Goal: Transaction & Acquisition: Purchase product/service

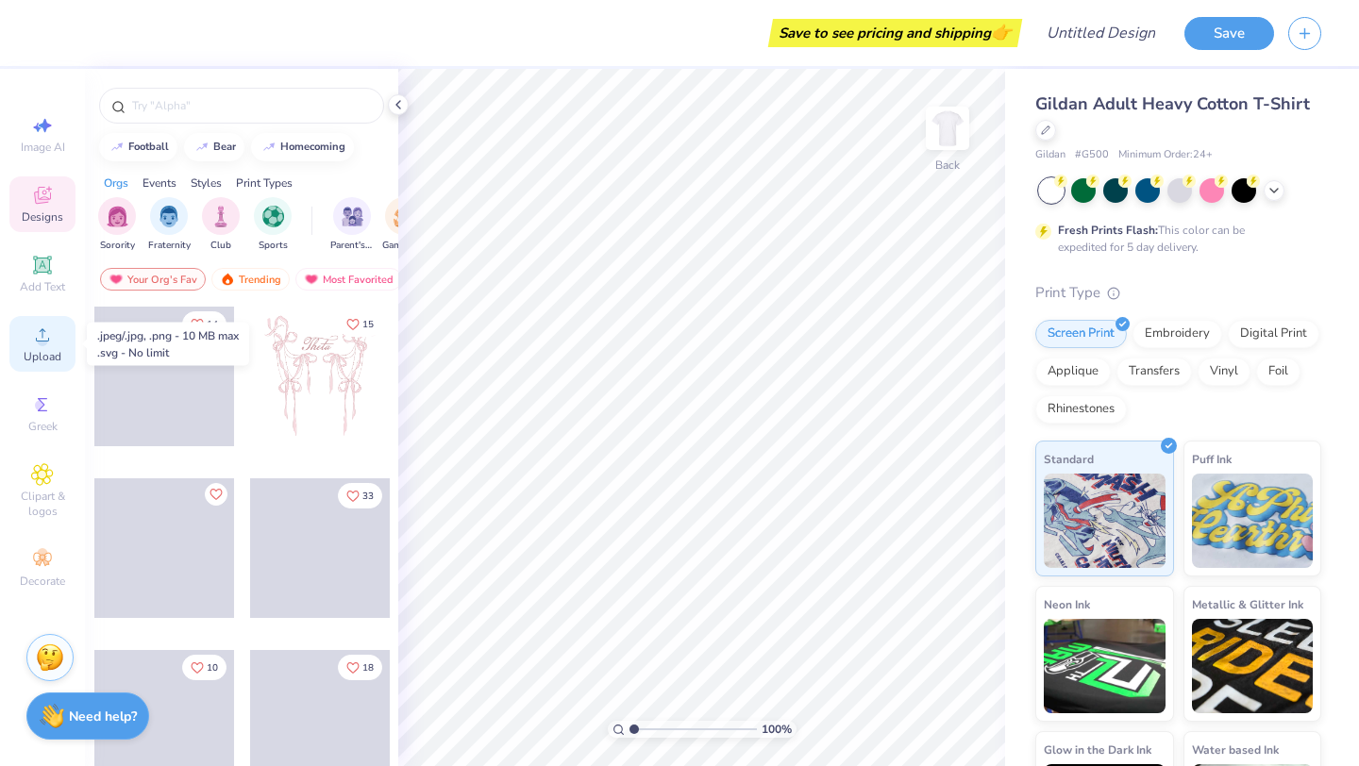
click at [39, 345] on icon at bounding box center [42, 335] width 23 height 23
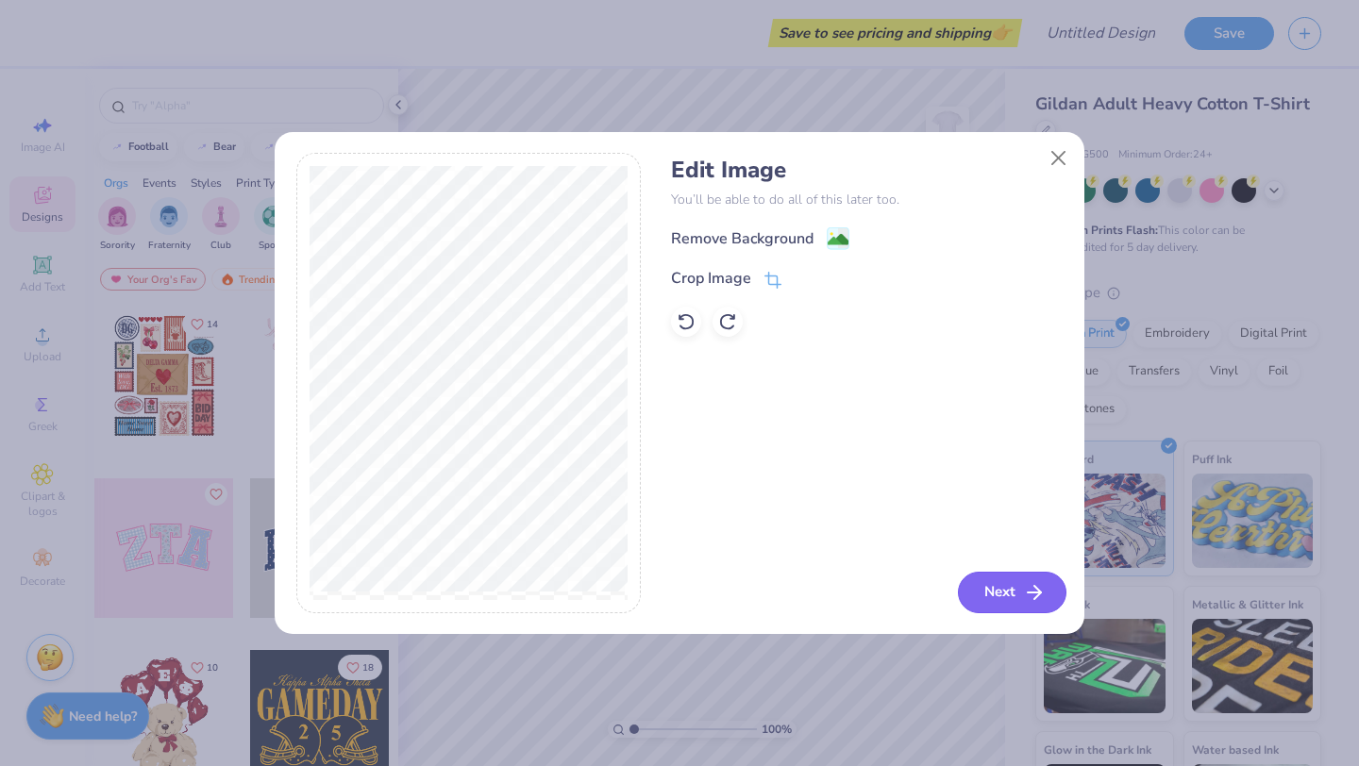
click at [980, 588] on button "Next" at bounding box center [1012, 593] width 108 height 42
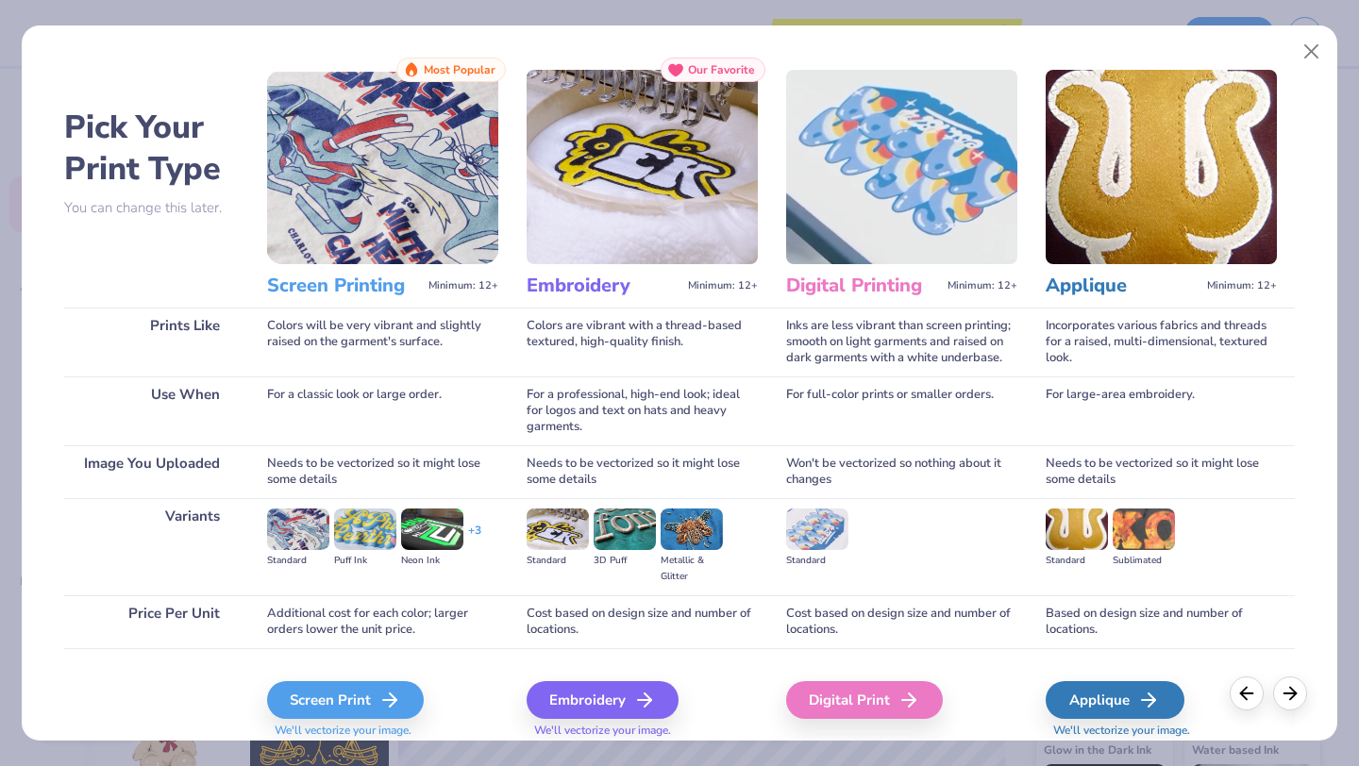
scroll to position [80, 0]
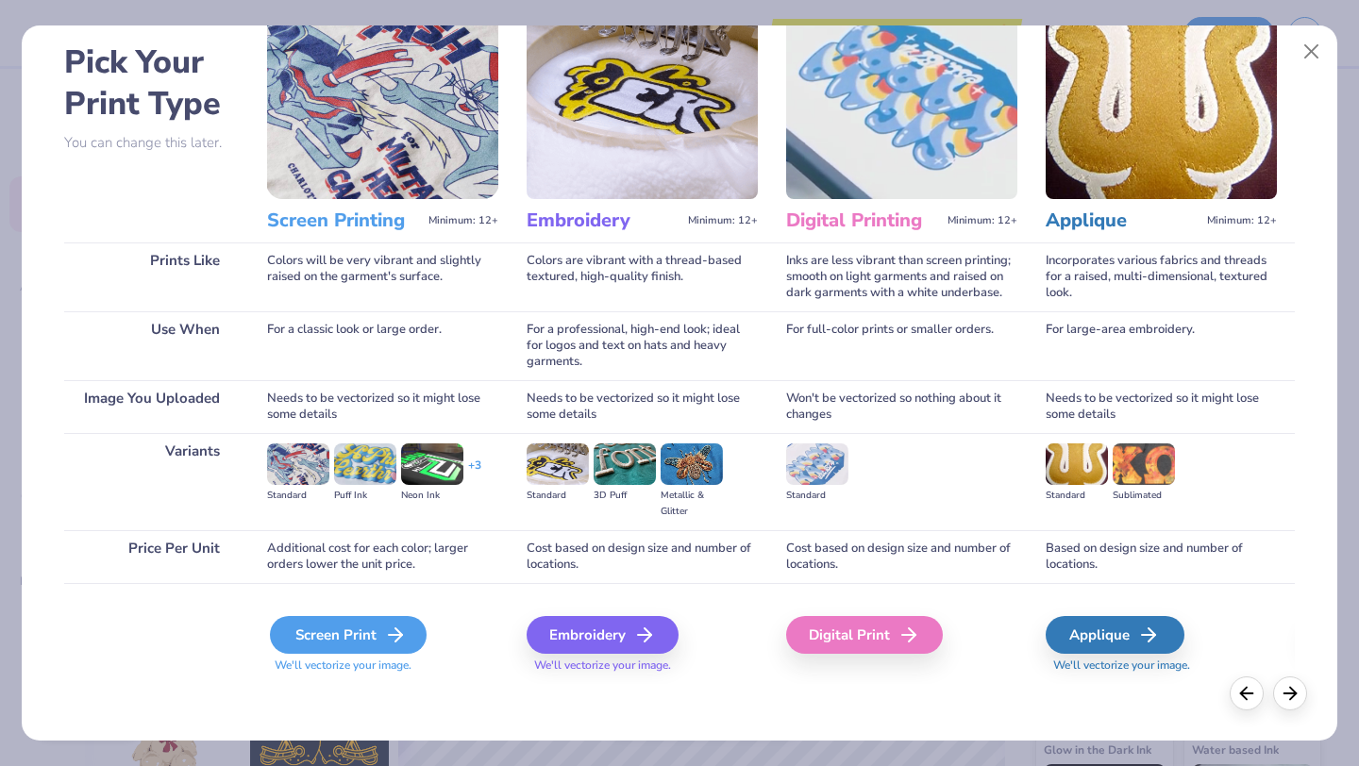
click at [376, 628] on div "Screen Print" at bounding box center [348, 635] width 157 height 38
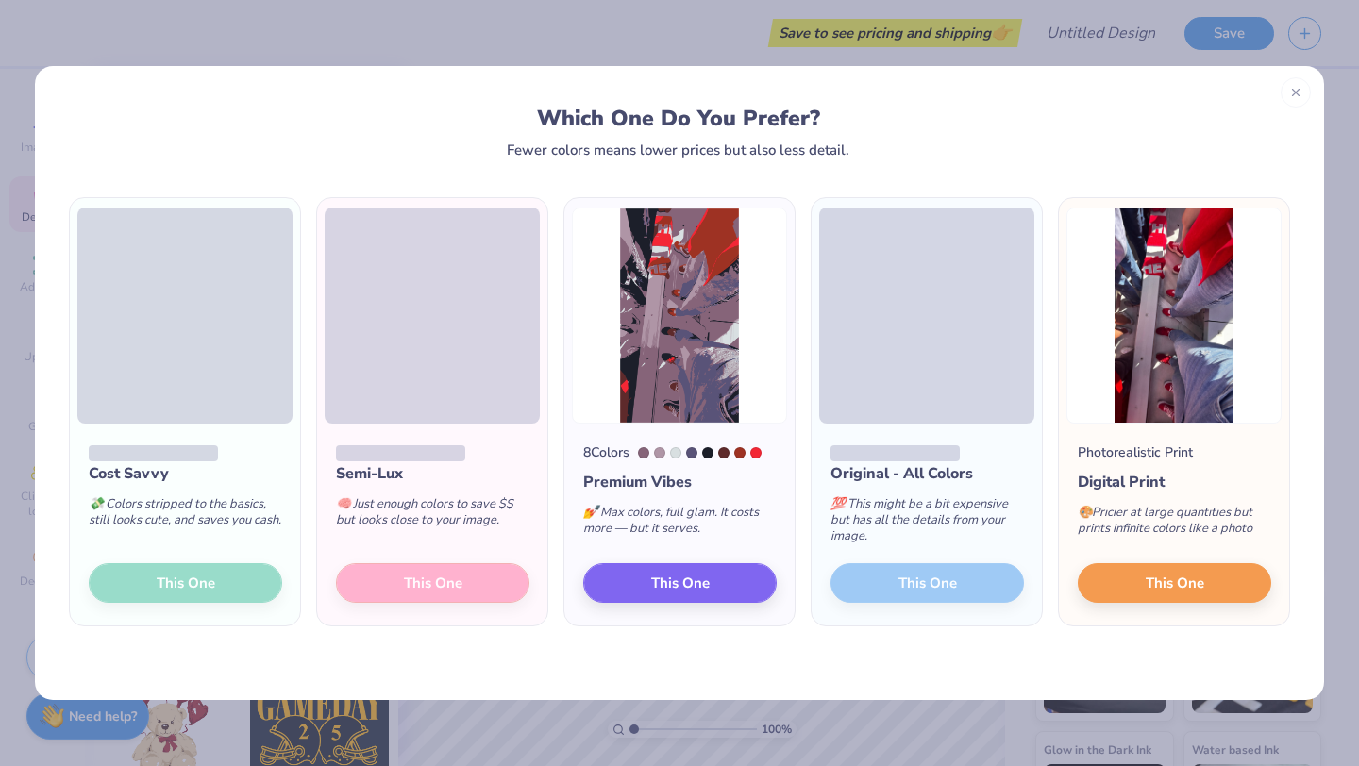
click at [184, 575] on div "Cost Savvy 💸 Colors stripped to the basics, still looks cute, and saves you cas…" at bounding box center [185, 525] width 230 height 202
click at [198, 575] on div "Cost Savvy 💸 Colors stripped to the basics, still looks cute, and saves you cas…" at bounding box center [185, 525] width 230 height 202
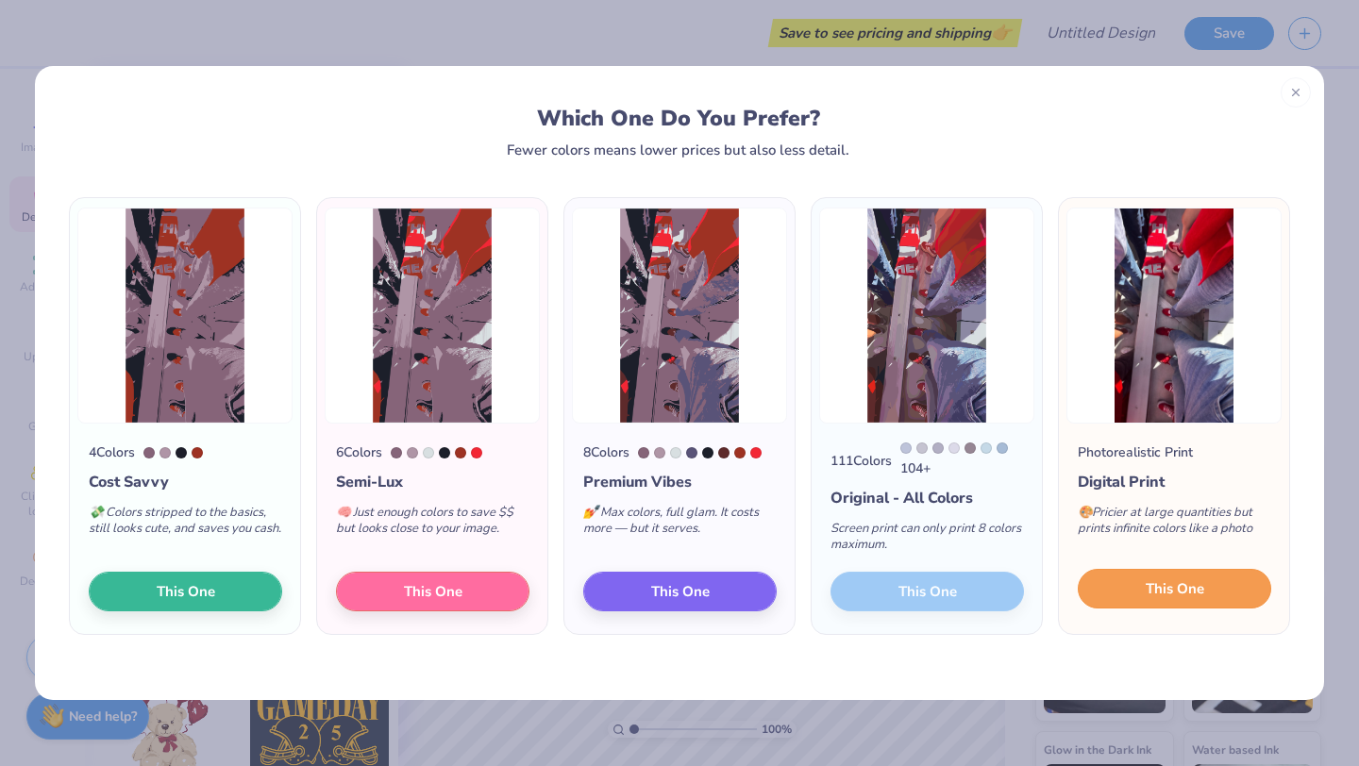
click at [1126, 593] on button "This One" at bounding box center [1173, 589] width 193 height 40
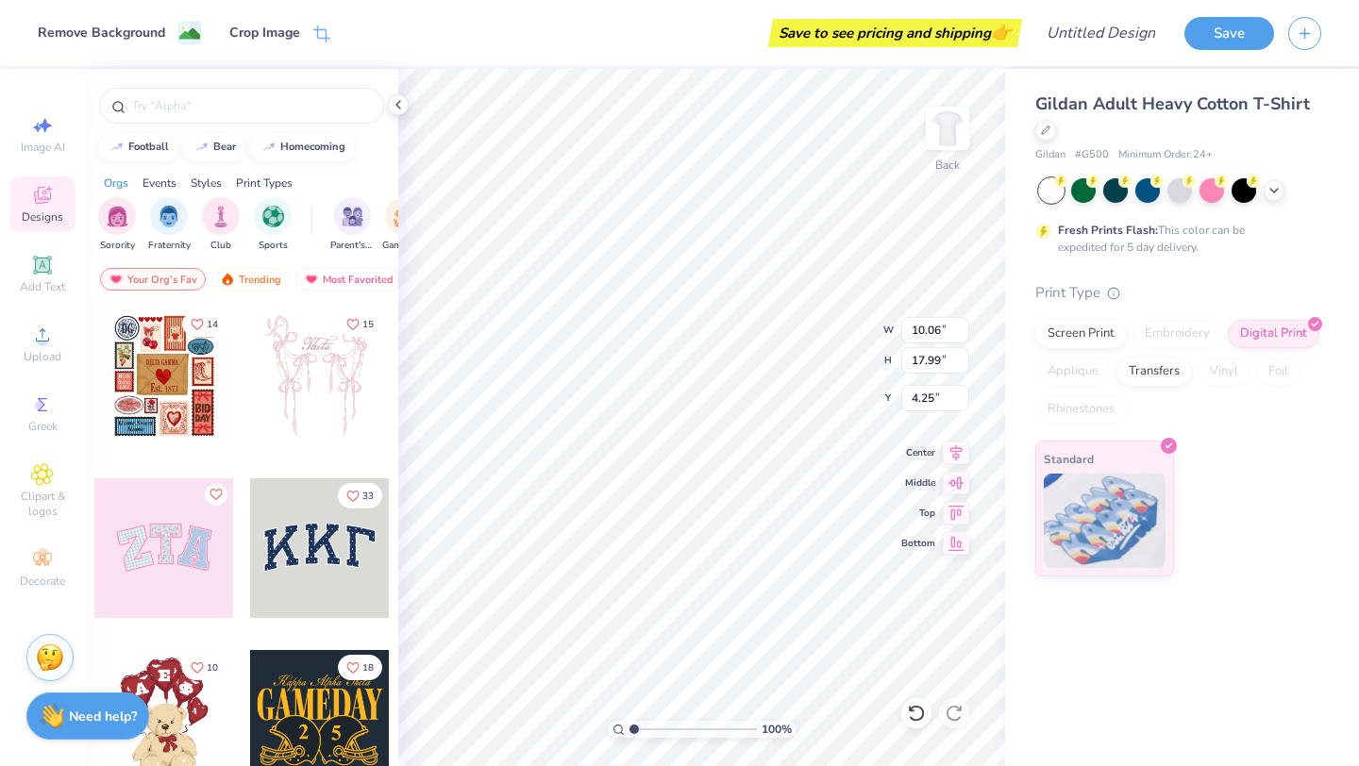
click at [780, 575] on div at bounding box center [679, 383] width 1359 height 766
type input "4.26"
type input "7.63"
type input "5.58"
type input "9.99"
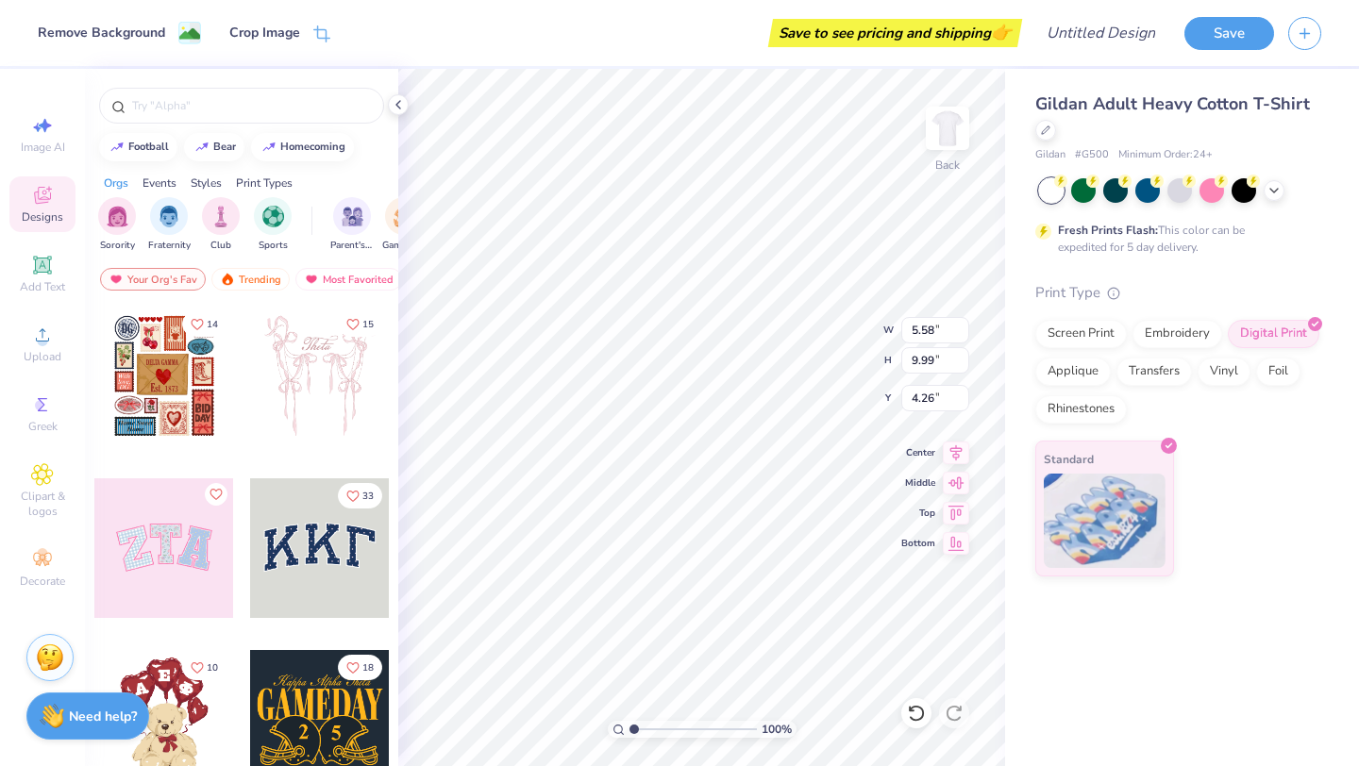
type input "5.70"
click at [396, 109] on icon at bounding box center [398, 104] width 15 height 15
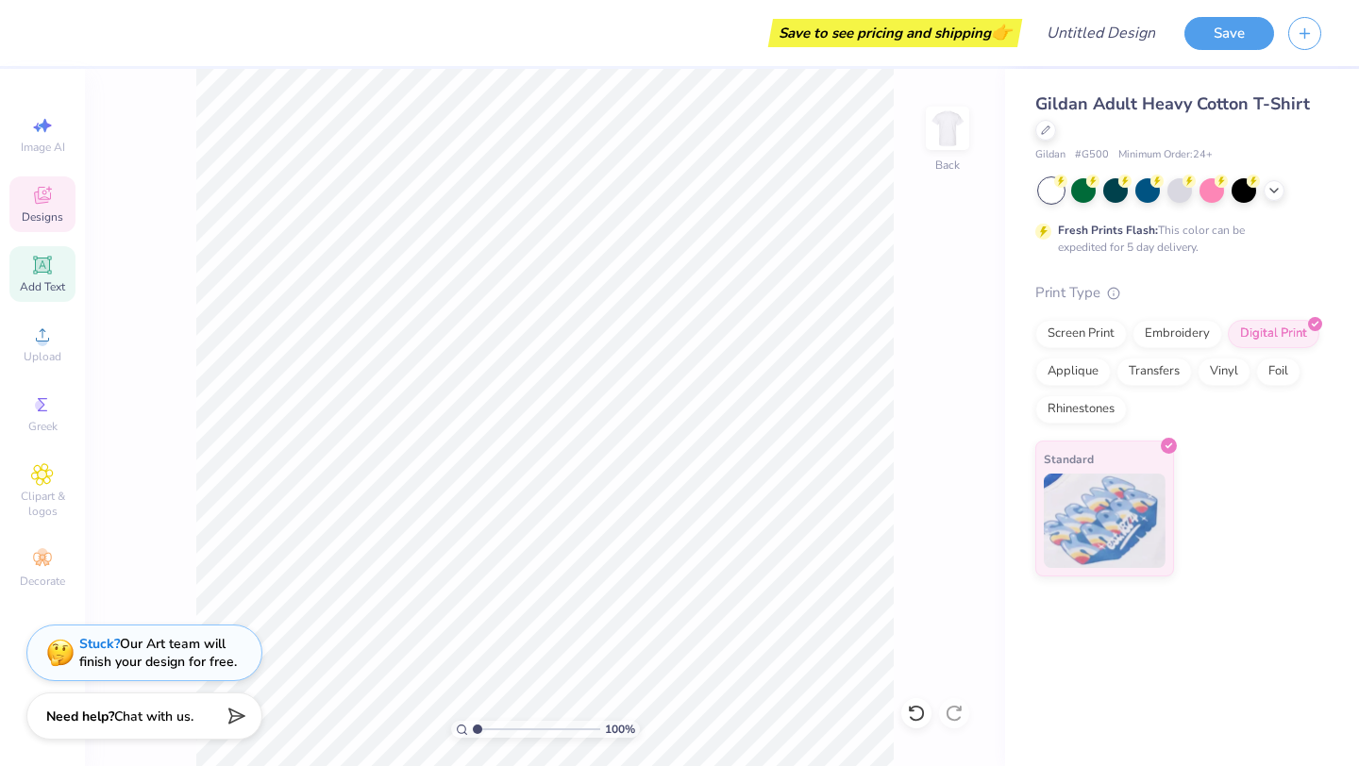
click at [52, 272] on icon at bounding box center [42, 265] width 23 height 23
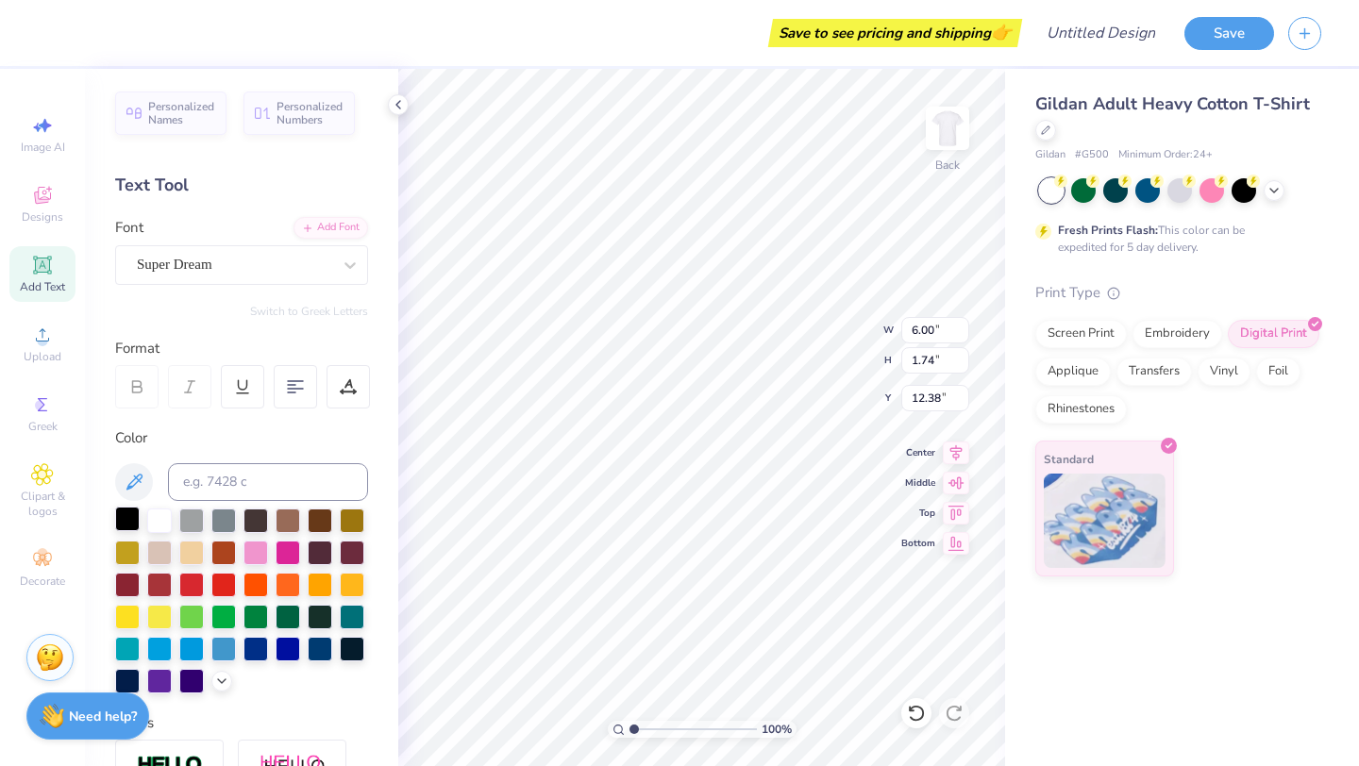
click at [137, 517] on div at bounding box center [127, 519] width 25 height 25
type textarea "dads weekend"
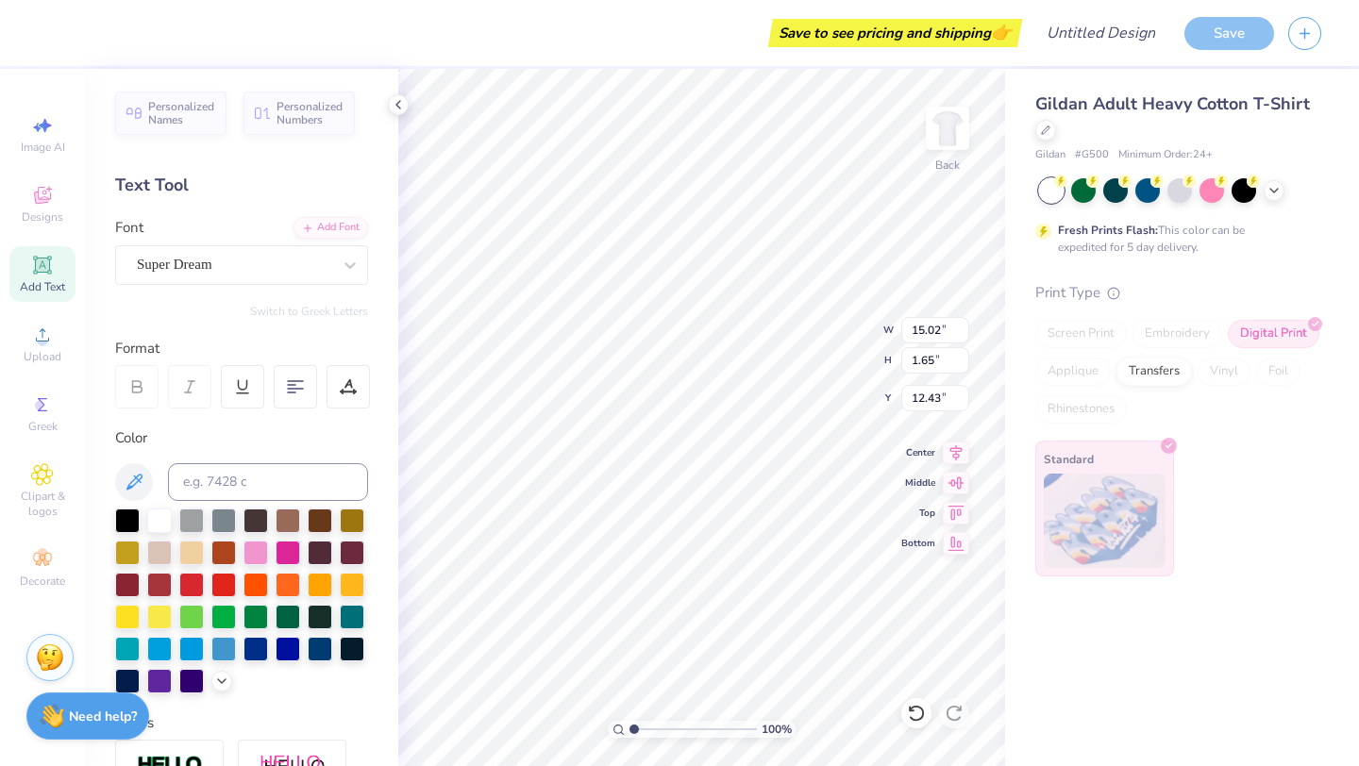
type input "10.79"
type input "1.18"
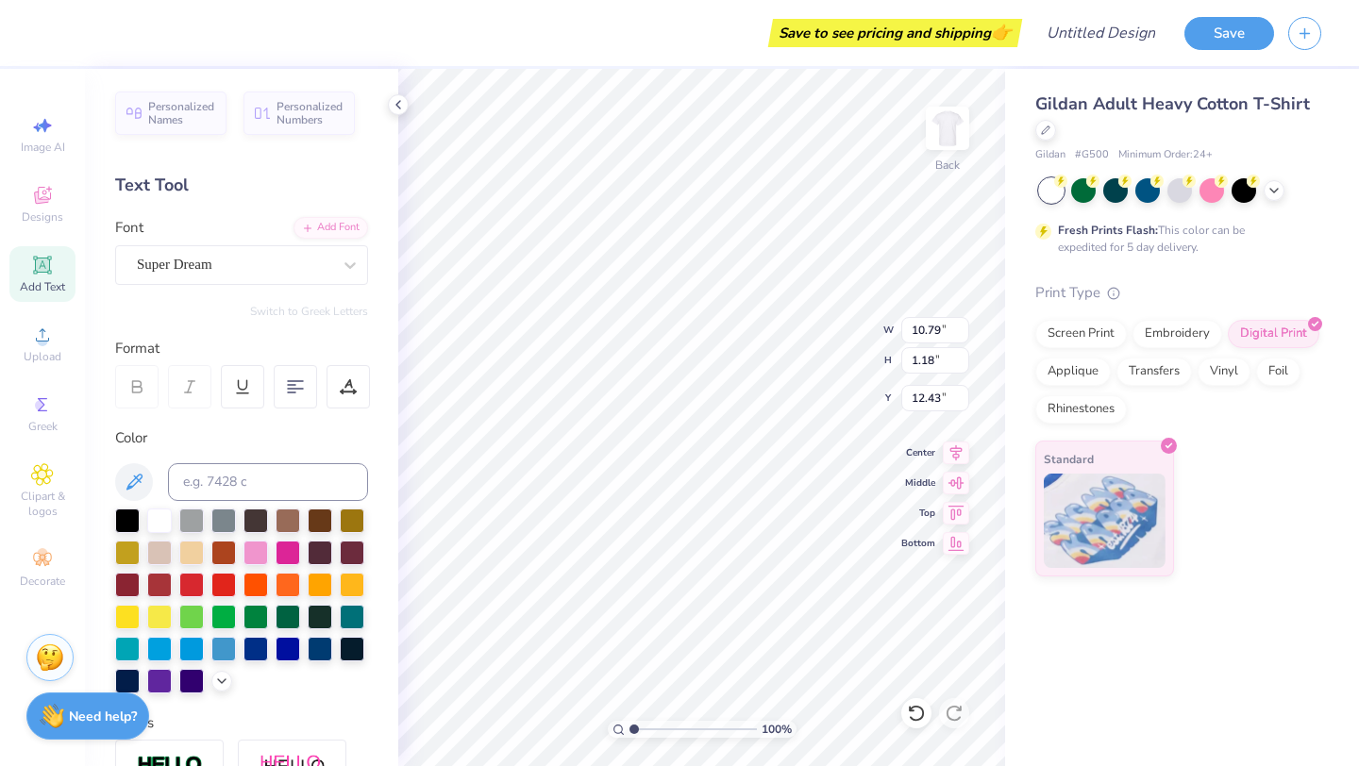
type input "4.19"
click at [392, 102] on icon at bounding box center [398, 104] width 15 height 15
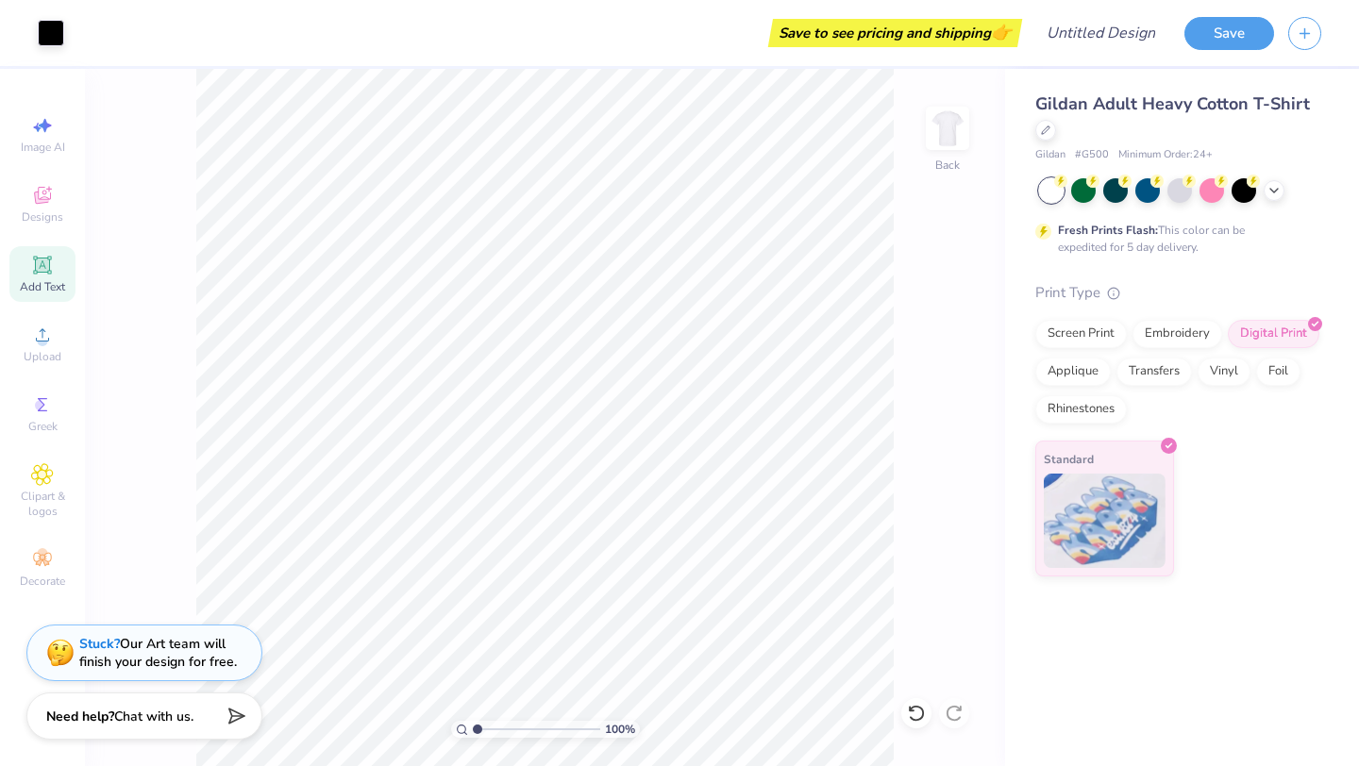
click at [956, 28] on div "Save to see pricing and shipping 👉" at bounding box center [895, 33] width 244 height 28
click at [1226, 36] on button "Save" at bounding box center [1229, 30] width 90 height 33
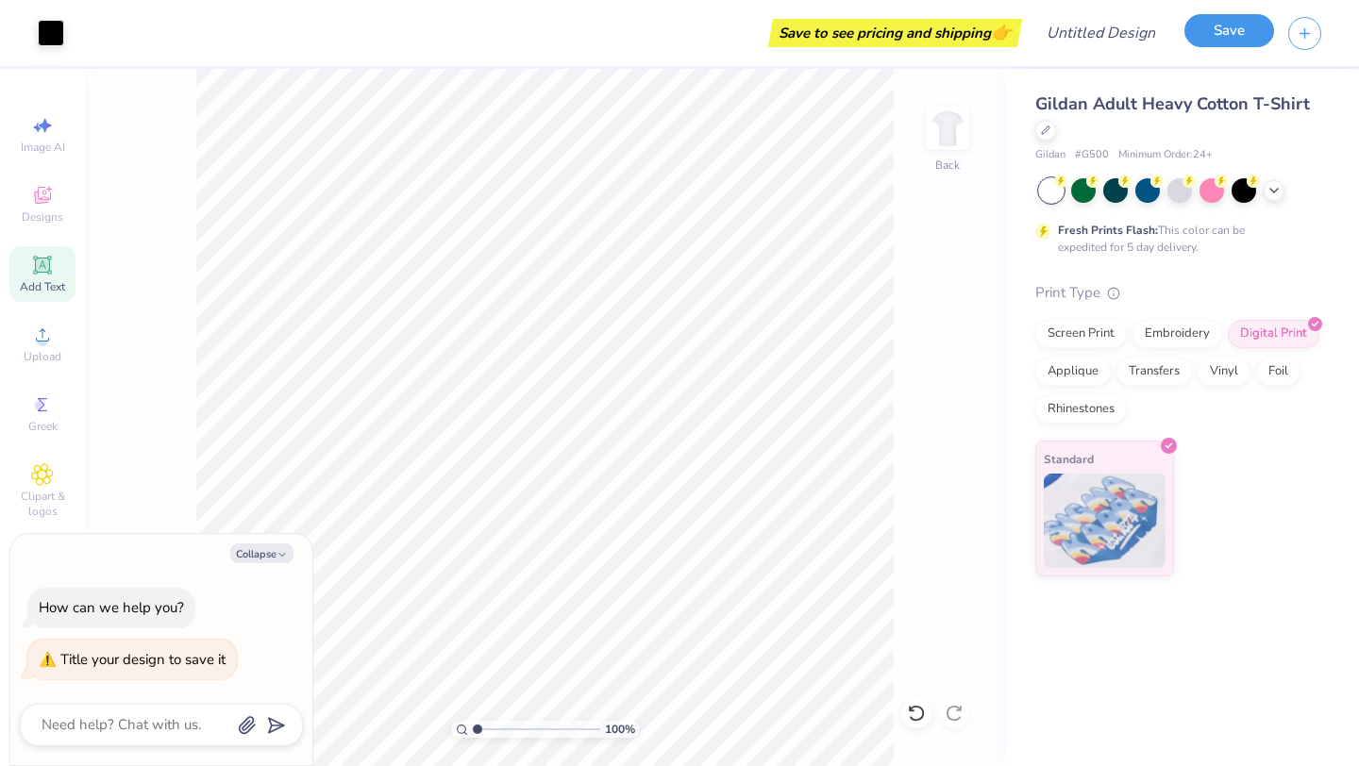
click at [1219, 25] on button "Save" at bounding box center [1229, 30] width 90 height 33
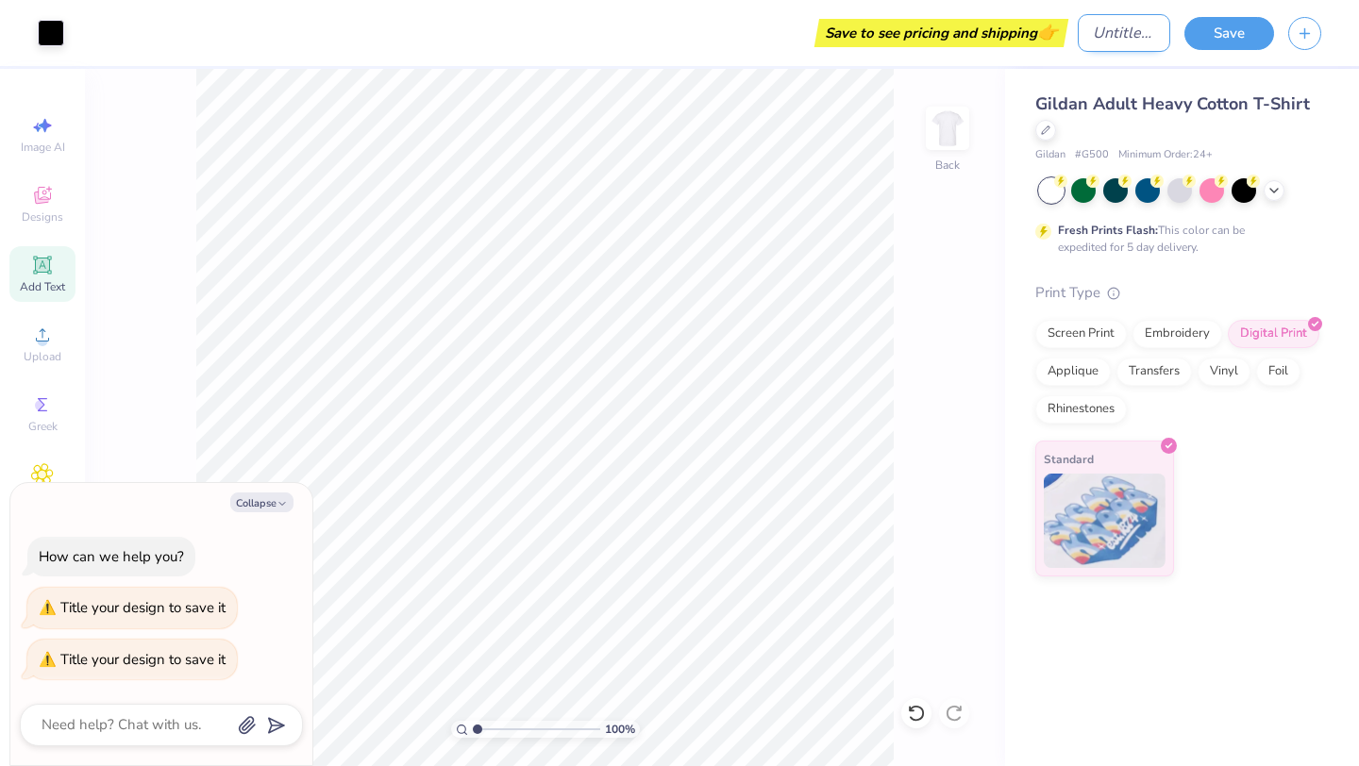
type textarea "x"
click at [1083, 39] on input "Design Title" at bounding box center [1123, 33] width 92 height 38
type input "d"
type textarea "x"
type input "da"
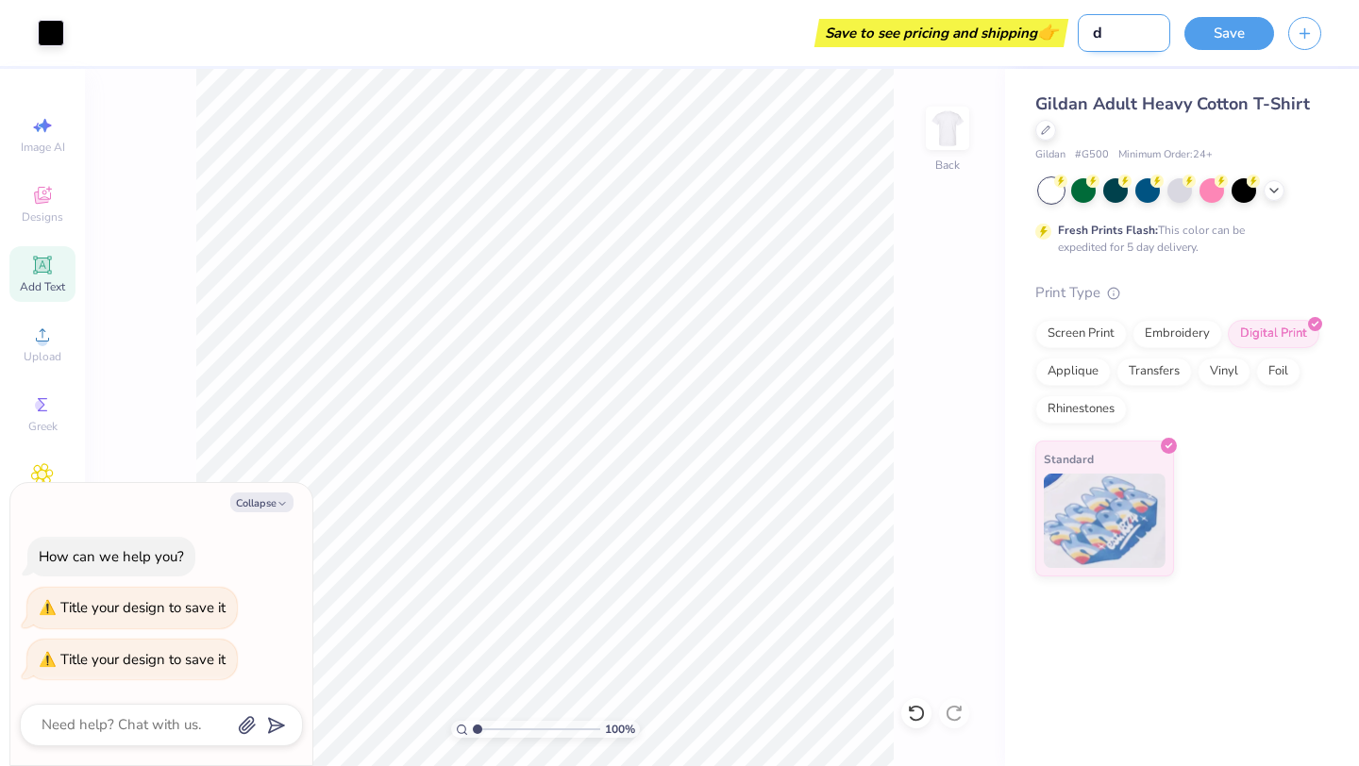
type textarea "x"
type input "dad"
type textarea "x"
type input "dads"
type textarea "x"
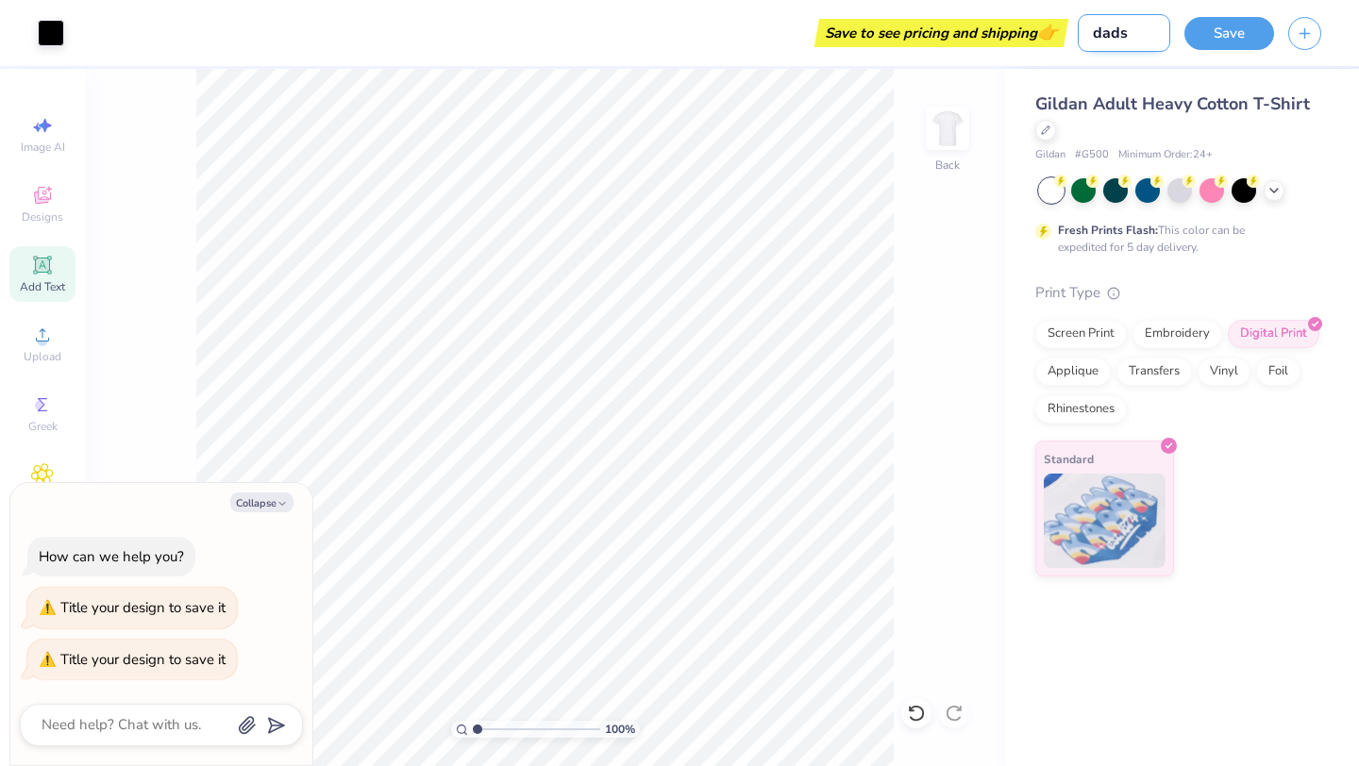
type input "dads"
type textarea "x"
type input "dads w"
type textarea "x"
type input "dads we"
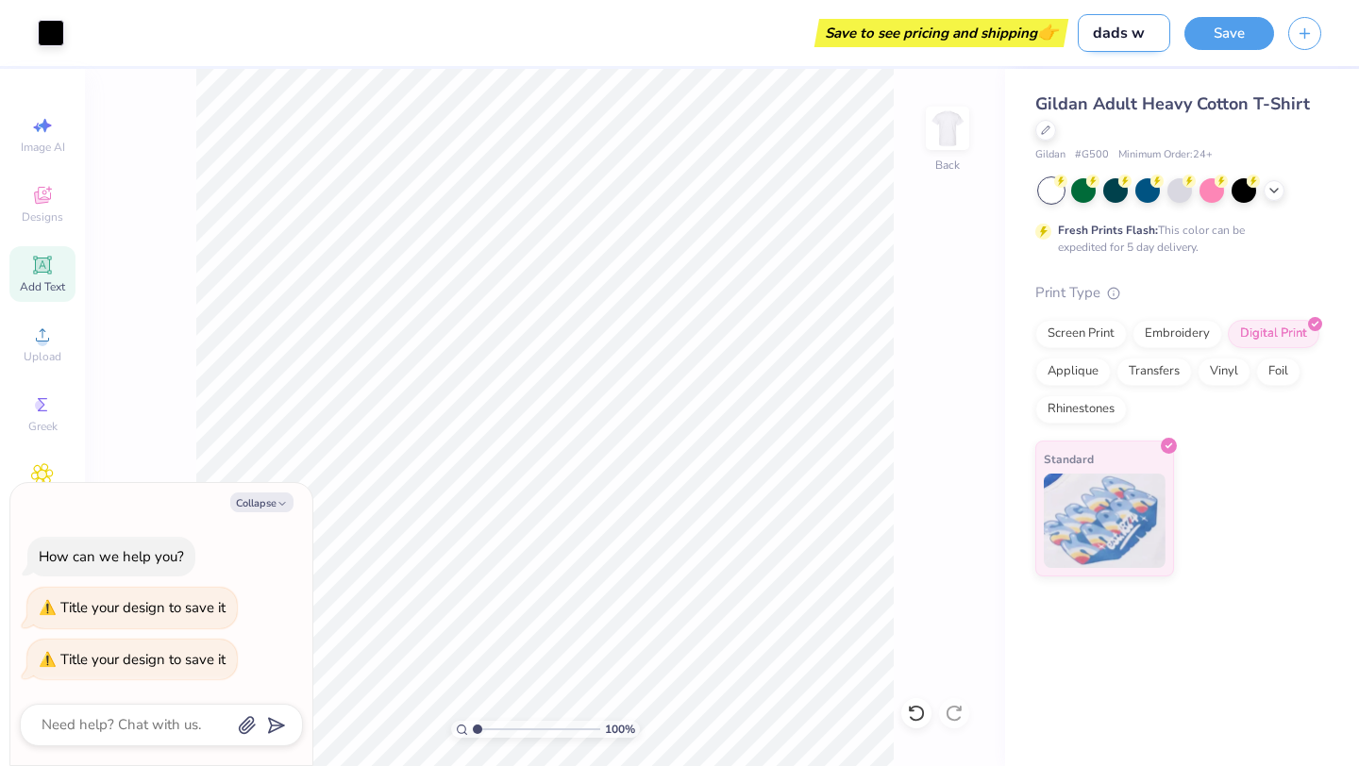
type textarea "x"
type input "dads wee"
type textarea "x"
type input "dads week"
type textarea "x"
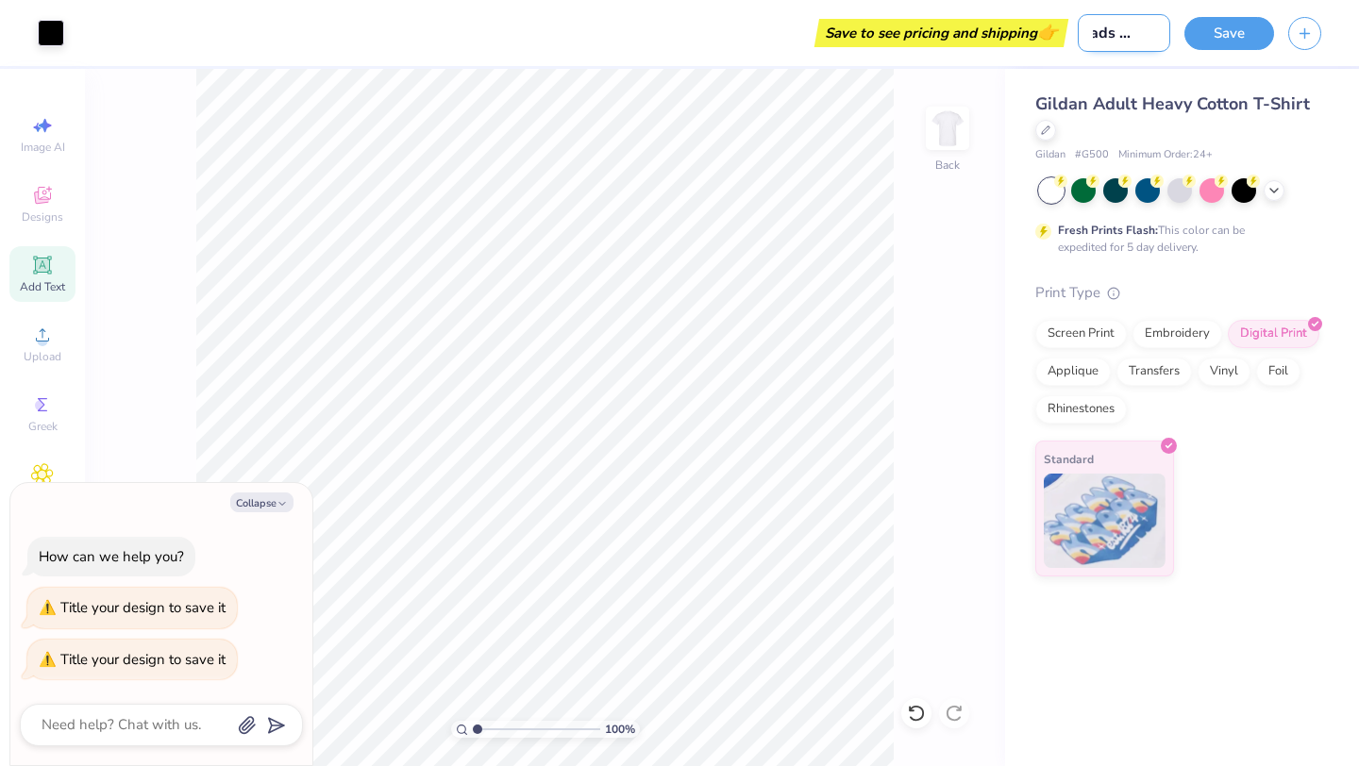
type input "dads weeke"
type textarea "x"
type input "dads weekend"
type textarea "x"
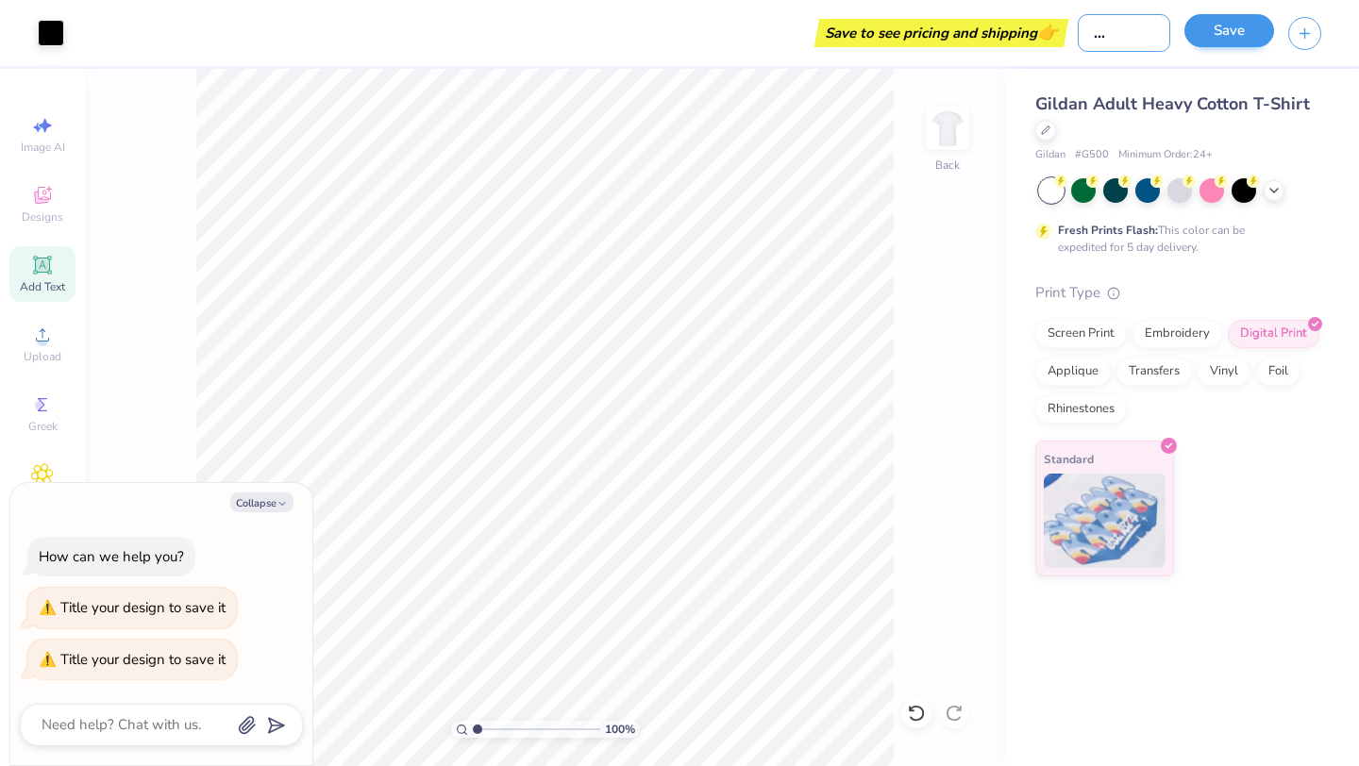
type input "dads weekend"
click at [1214, 31] on button "Save" at bounding box center [1229, 30] width 90 height 33
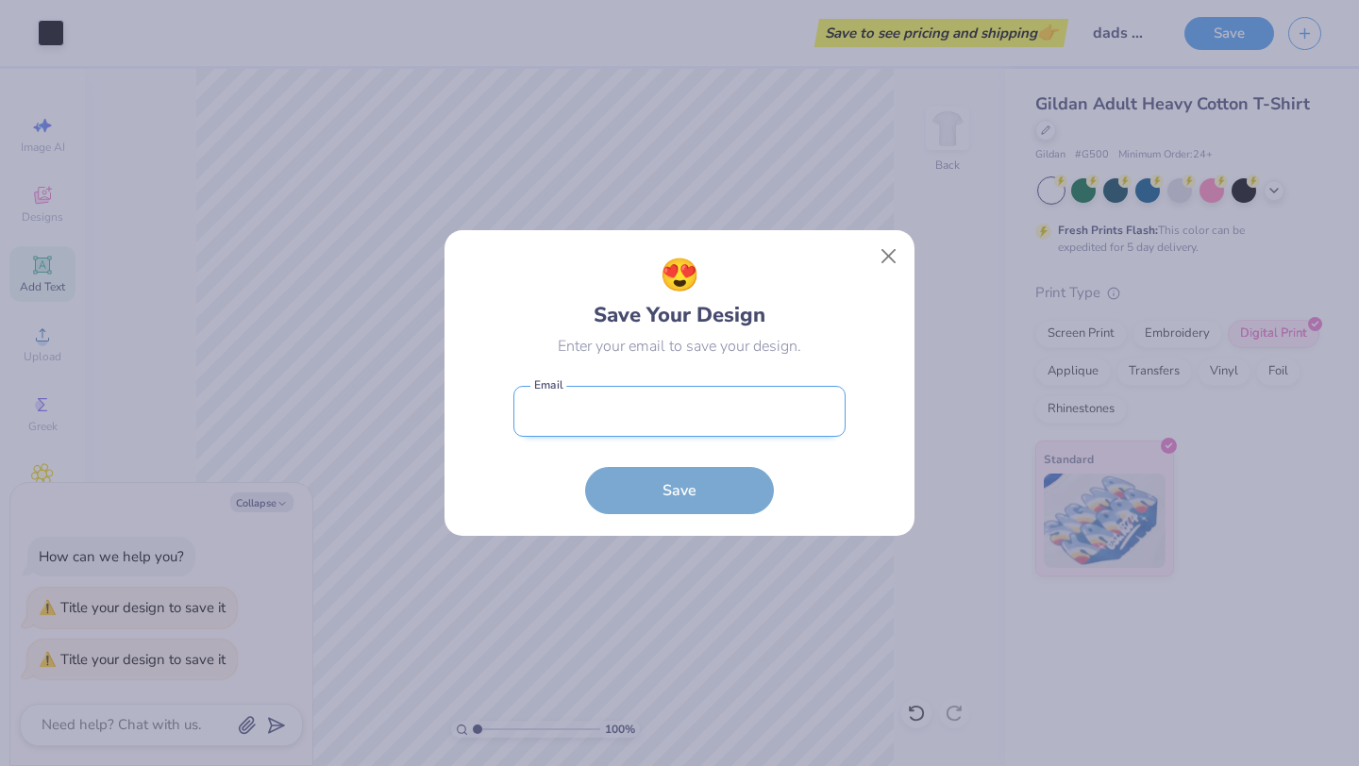
click at [656, 428] on input "email" at bounding box center [679, 412] width 332 height 52
type input "sophiademarcom@gmail.com"
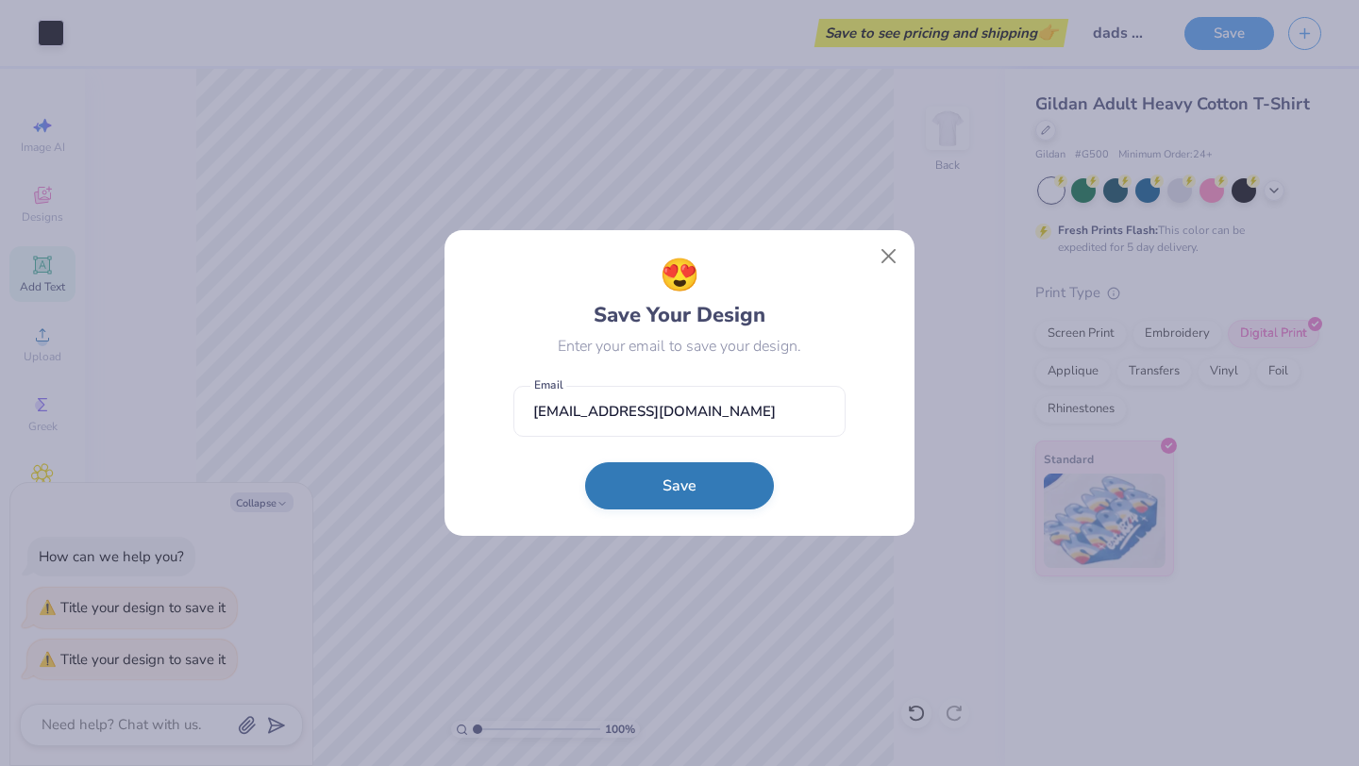
click at [672, 478] on button "Save" at bounding box center [679, 485] width 189 height 47
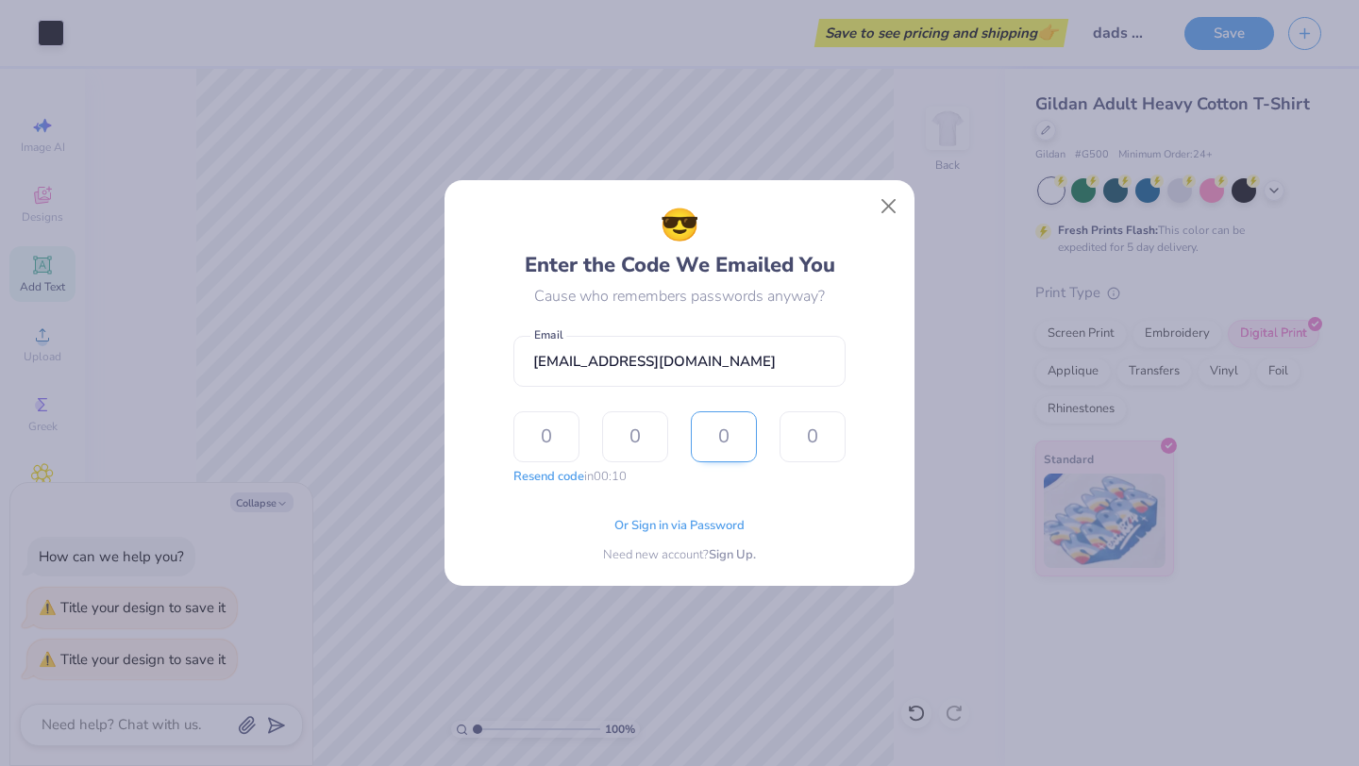
type input "7"
type input "0"
type input "4"
type input "5"
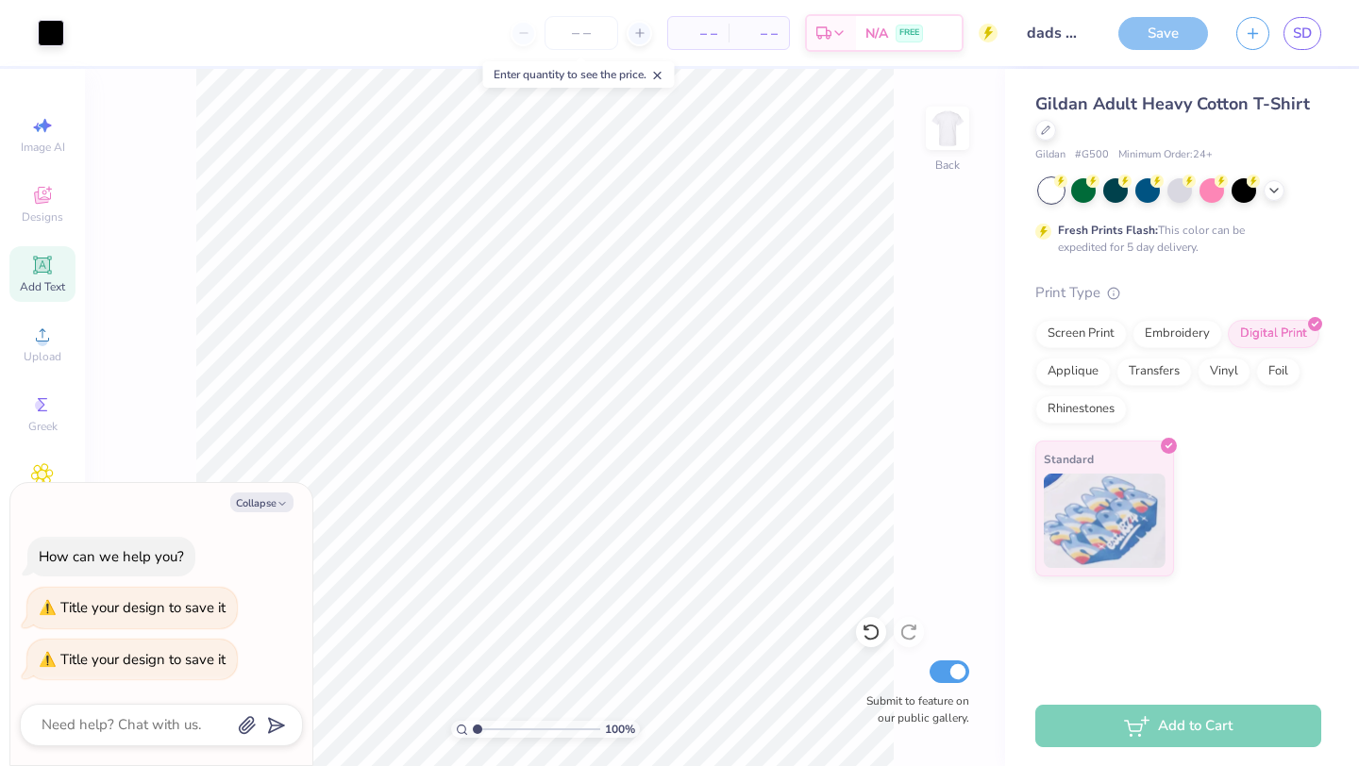
type textarea "x"
click at [568, 34] on input "number" at bounding box center [581, 33] width 74 height 34
type input "1"
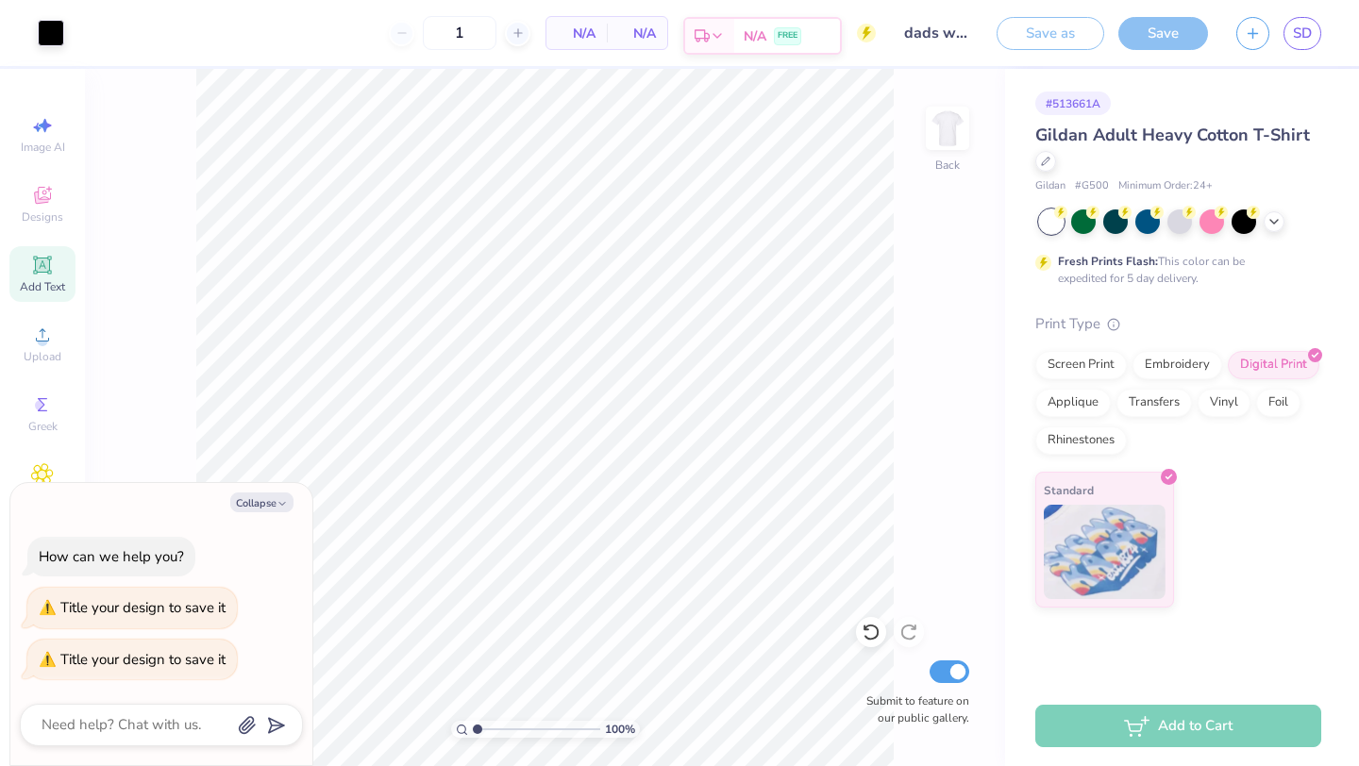
type textarea "x"
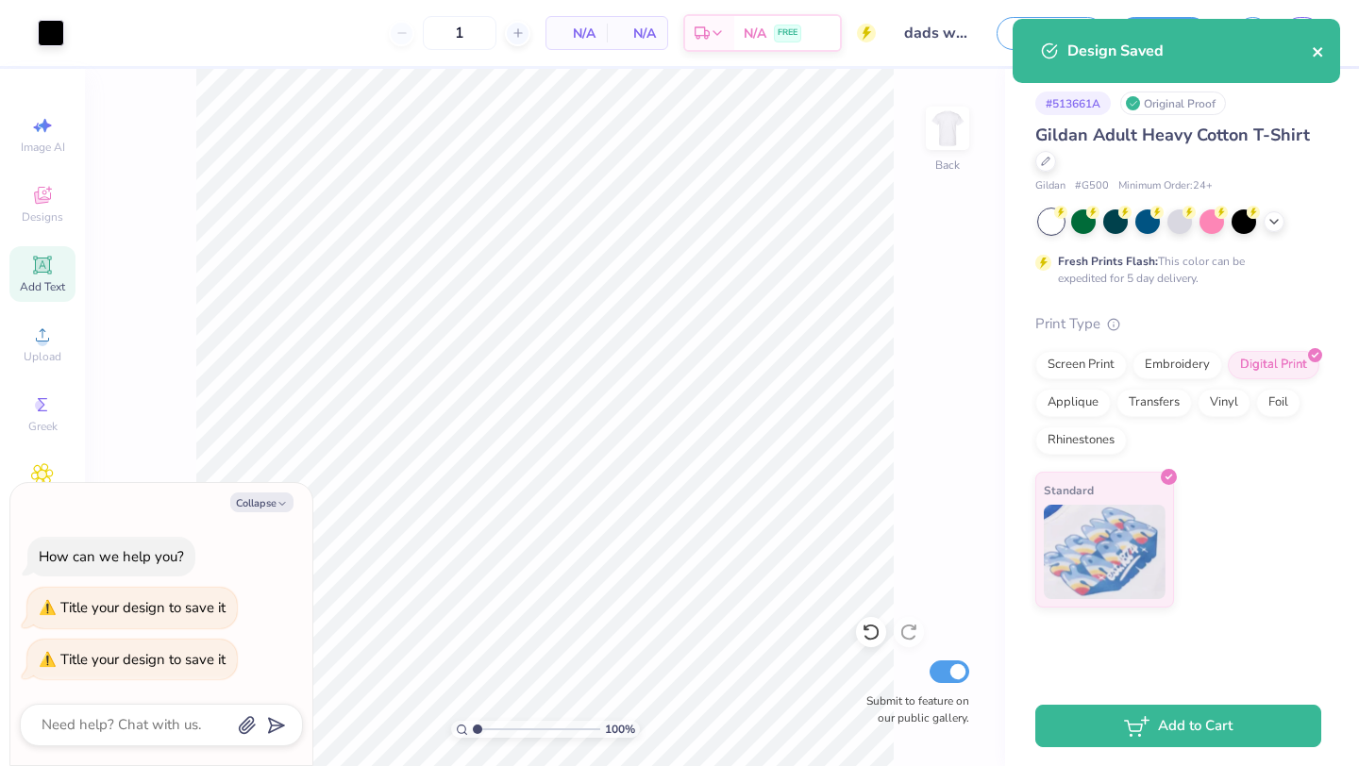
type input "12"
click at [1313, 53] on icon "close" at bounding box center [1317, 51] width 13 height 15
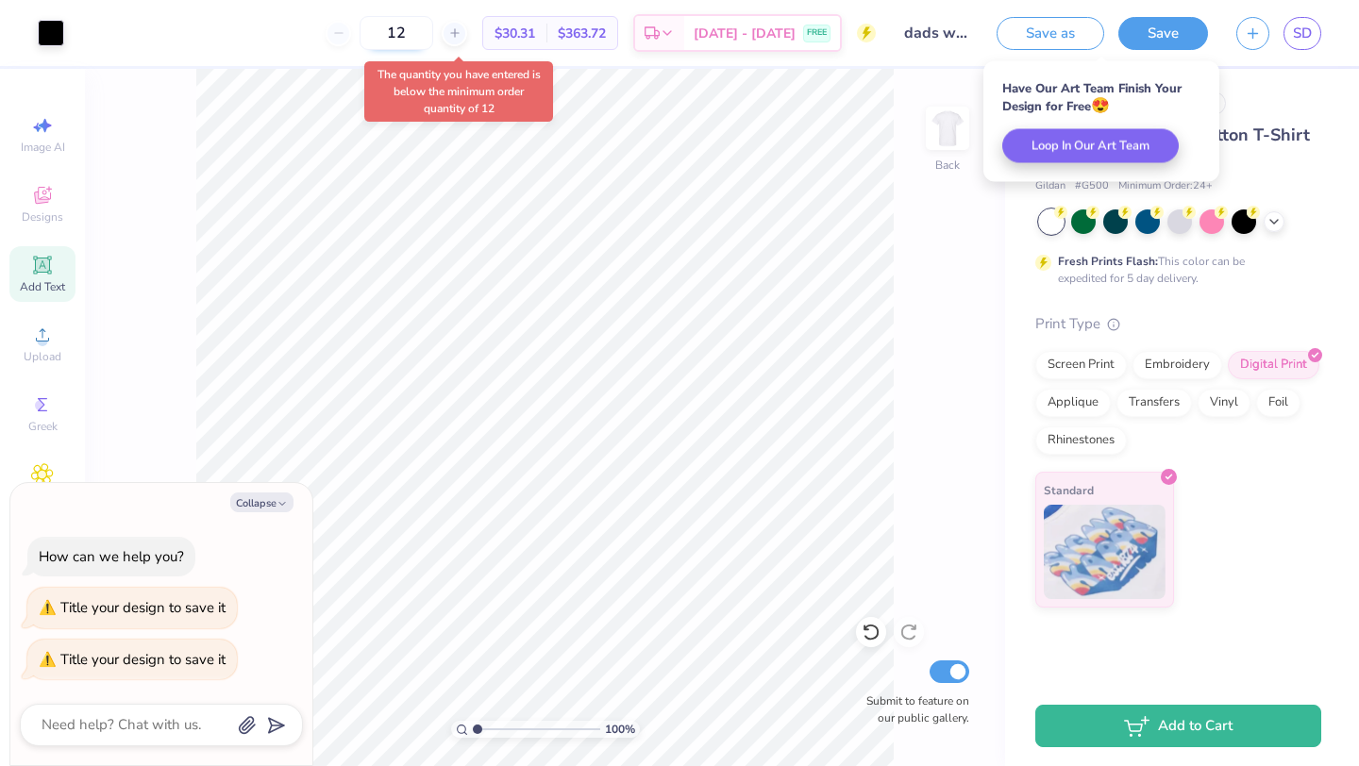
click at [433, 27] on input "12" at bounding box center [396, 33] width 74 height 34
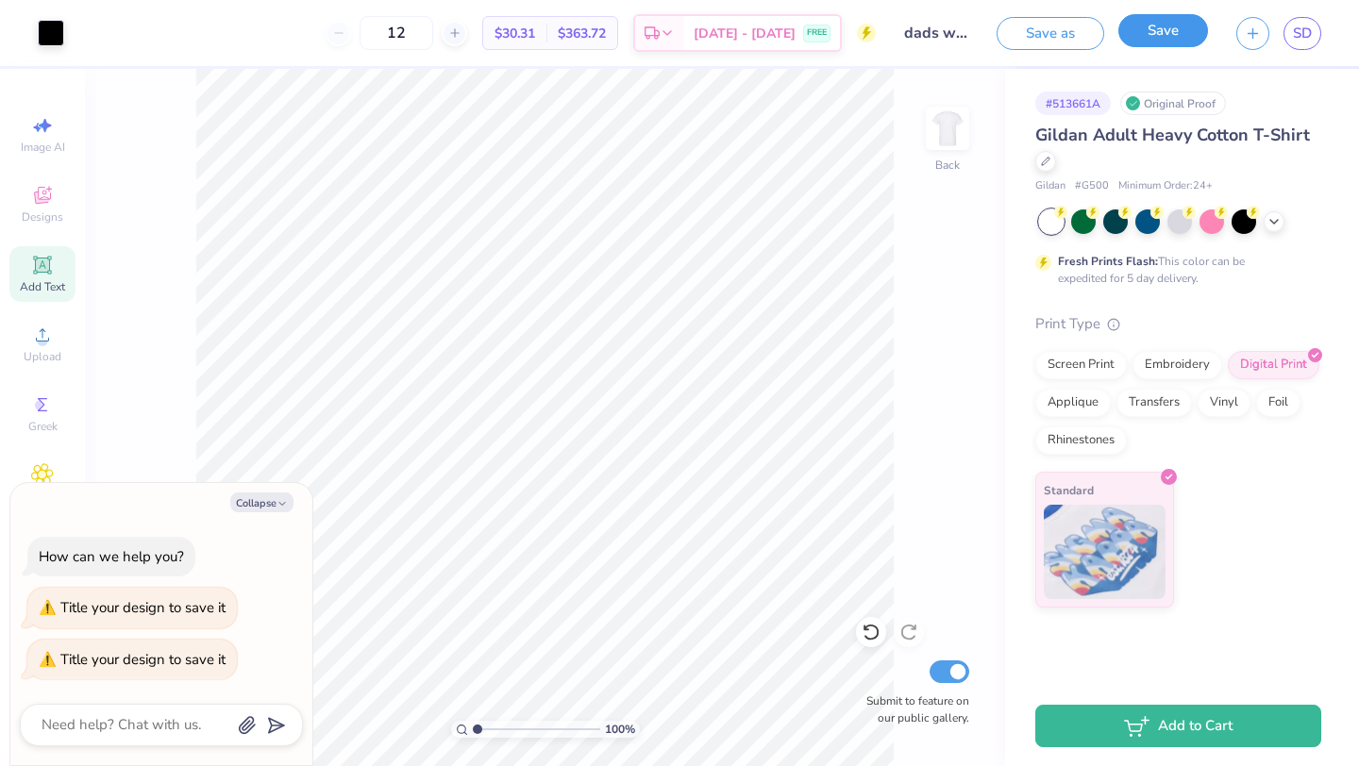
click at [1157, 39] on button "Save" at bounding box center [1163, 30] width 90 height 33
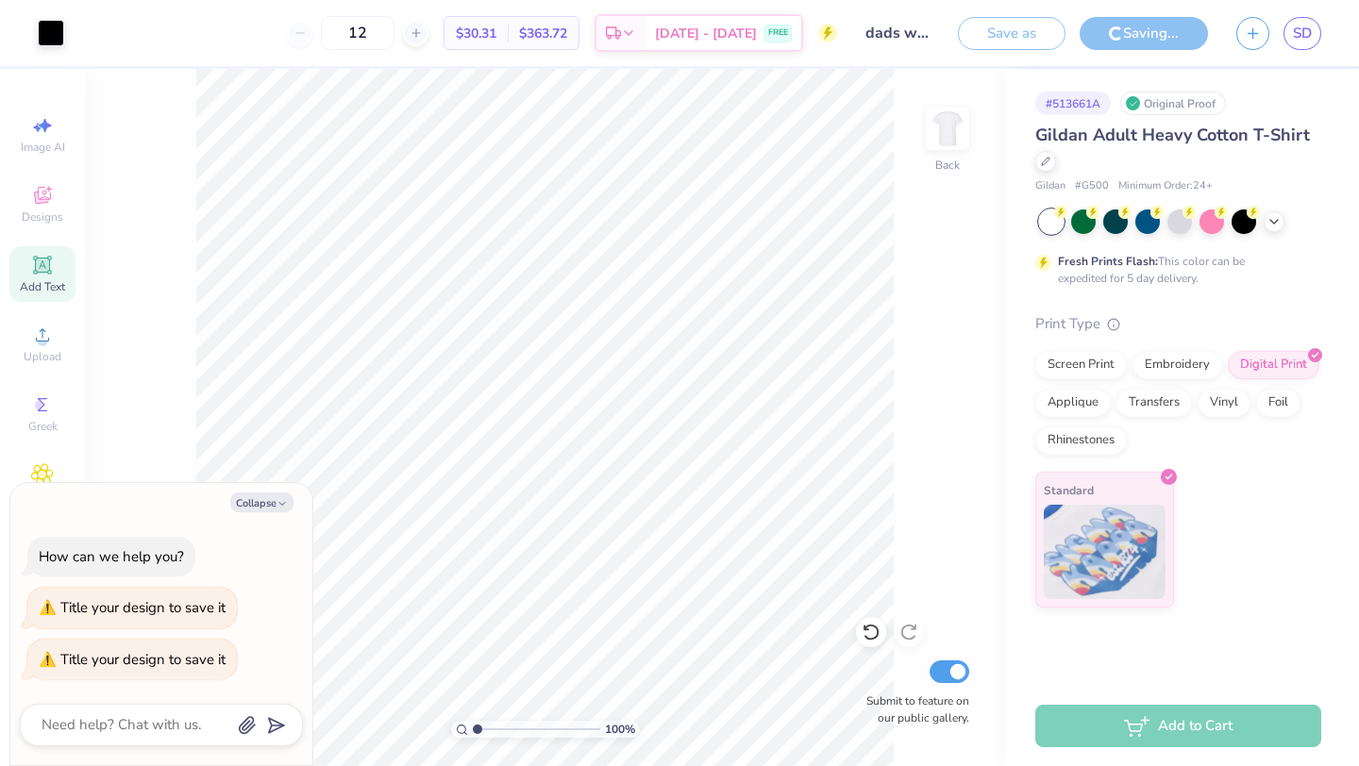
type textarea "x"
